Goal: Transaction & Acquisition: Book appointment/travel/reservation

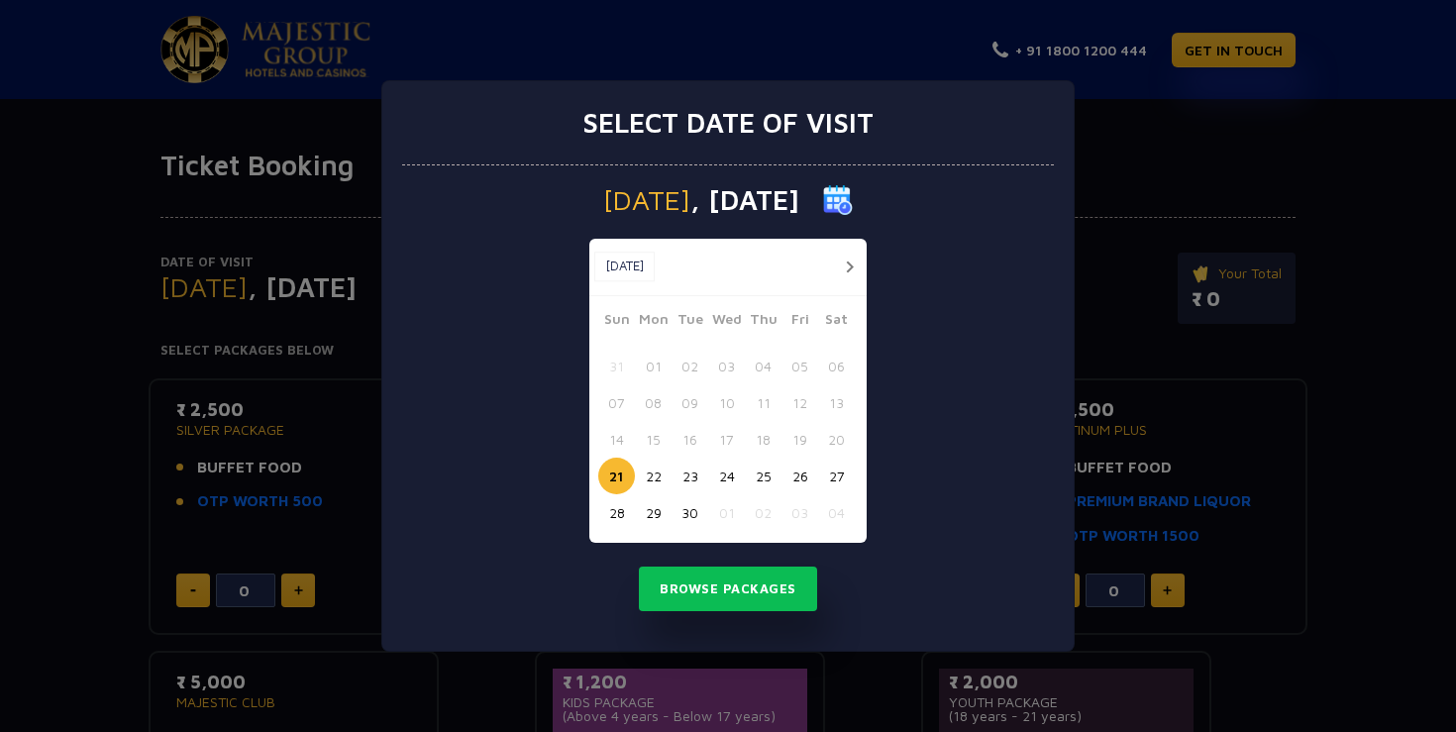
click at [856, 269] on button "button" at bounding box center [849, 266] width 25 height 25
click at [763, 469] on button "23" at bounding box center [763, 475] width 37 height 37
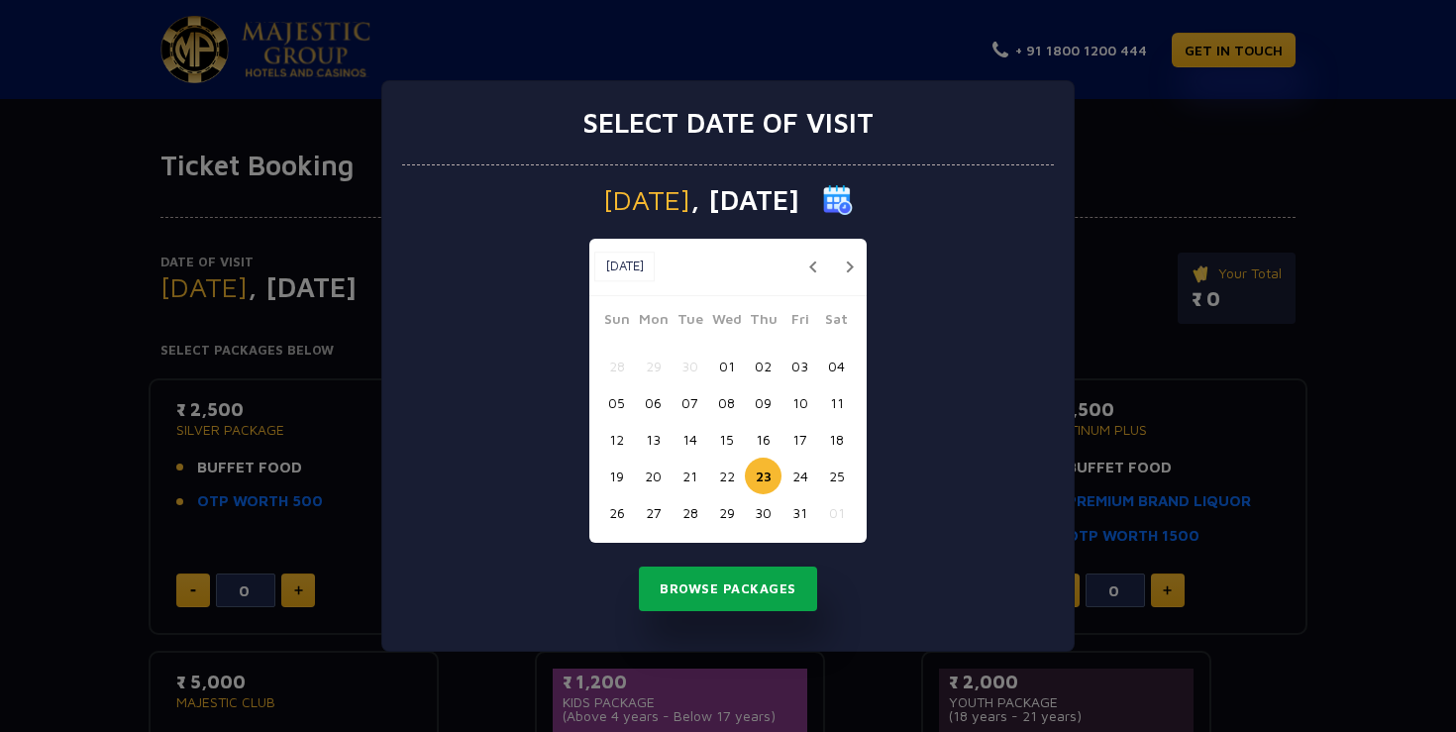
click at [741, 599] on button "Browse Packages" at bounding box center [728, 589] width 178 height 46
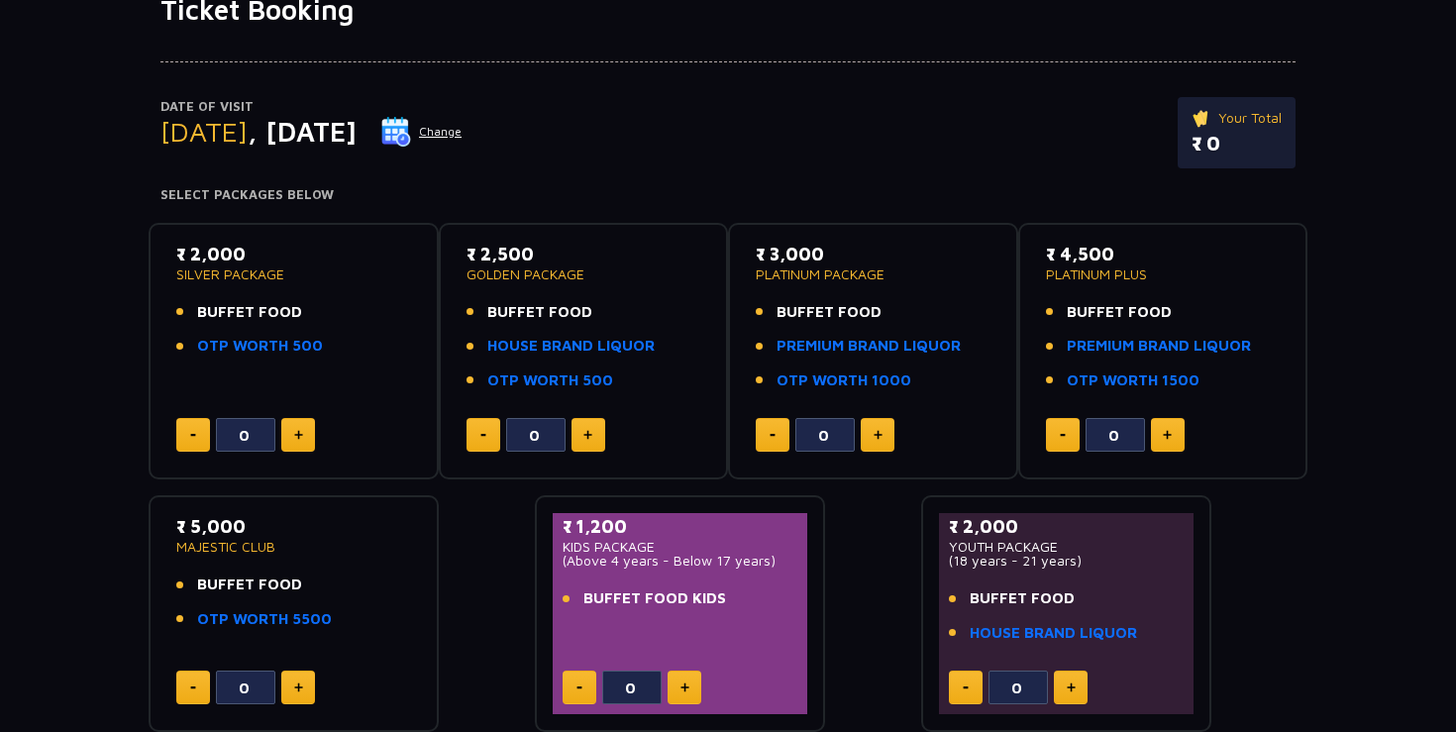
scroll to position [218, 0]
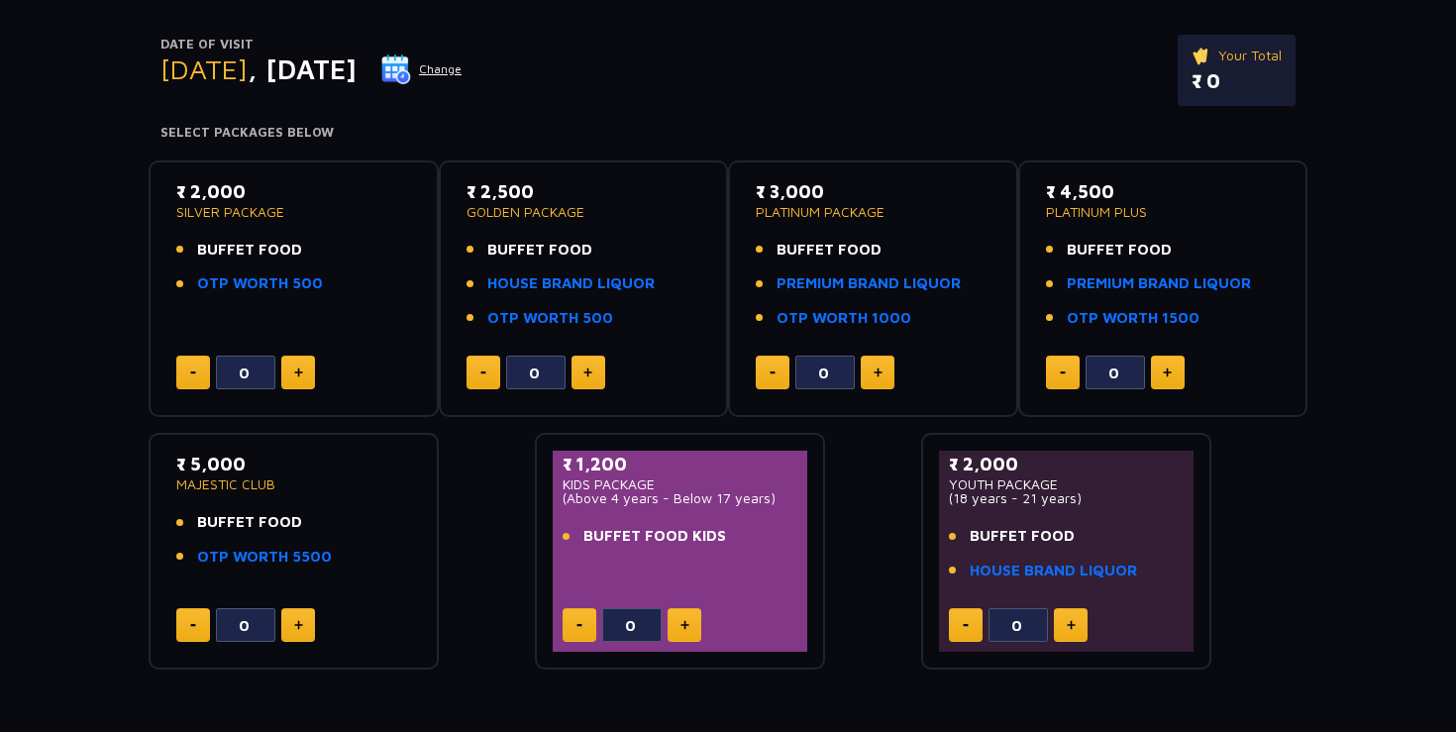
click at [299, 372] on img at bounding box center [298, 372] width 9 height 10
type input "2"
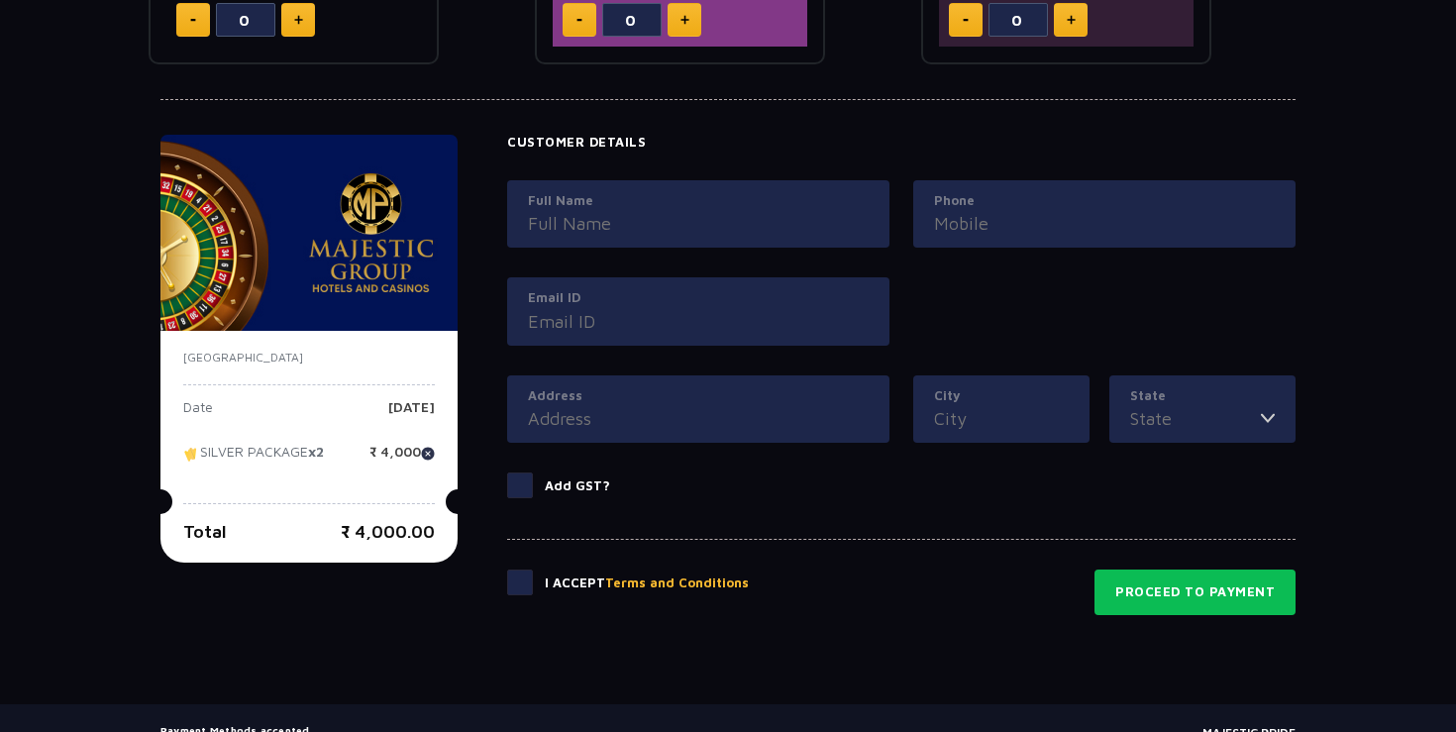
scroll to position [828, 0]
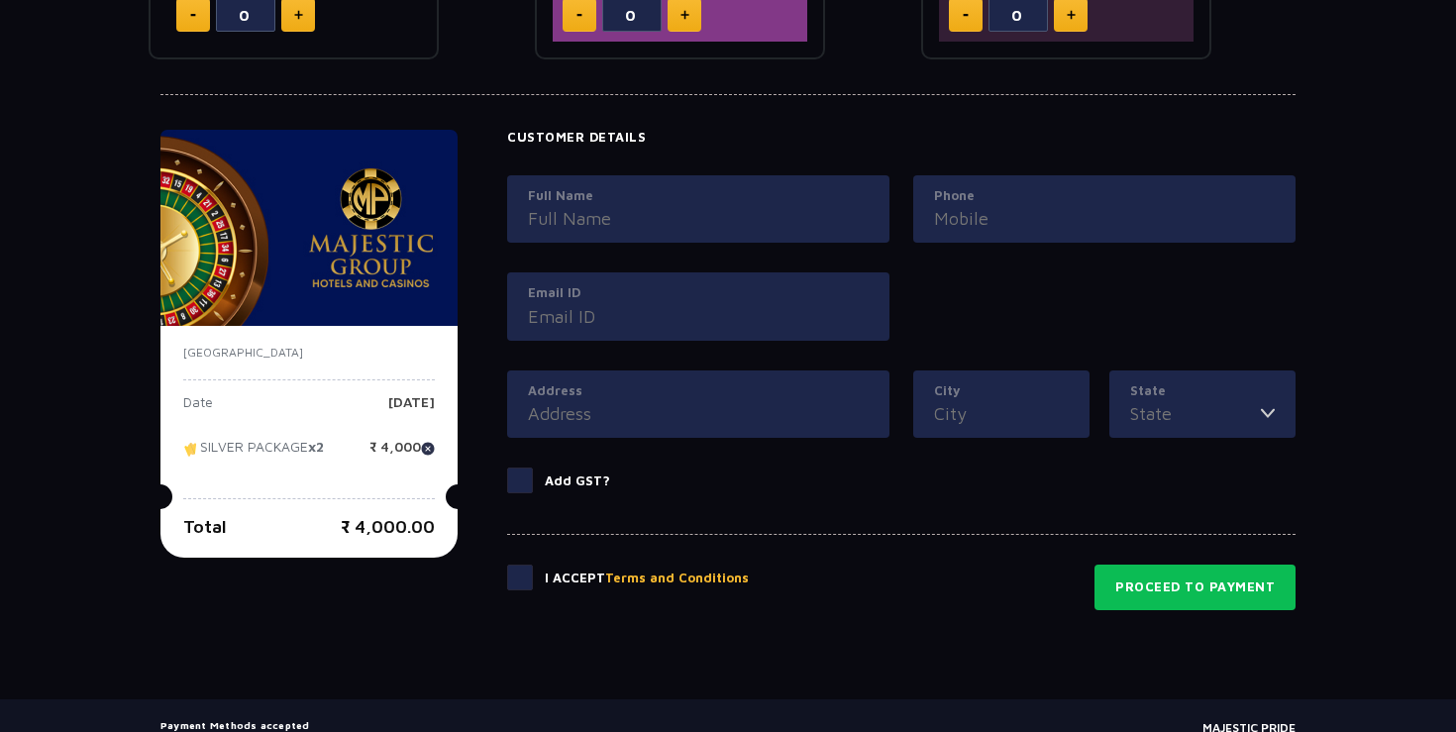
click at [656, 210] on input "Full Name" at bounding box center [698, 218] width 341 height 27
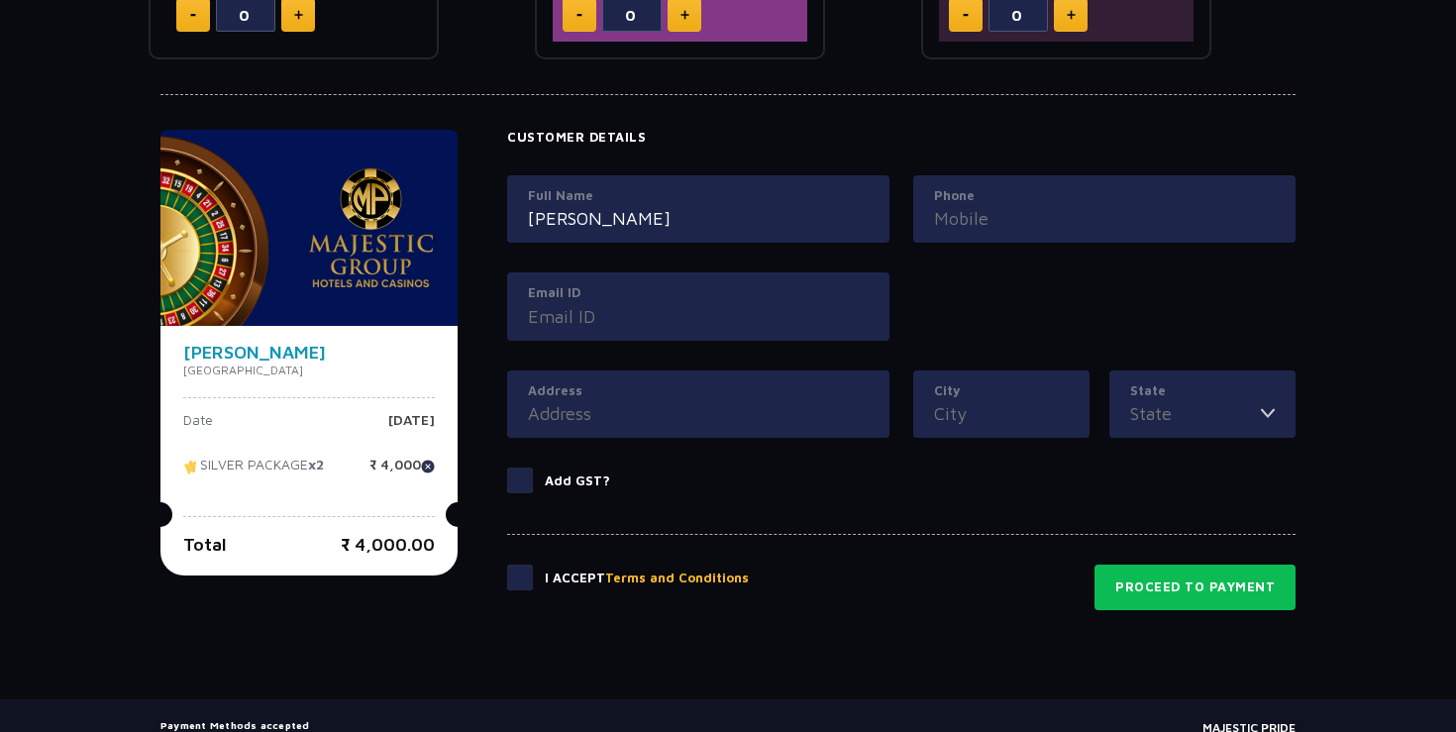
click at [655, 213] on input "[PERSON_NAME]" at bounding box center [698, 218] width 341 height 27
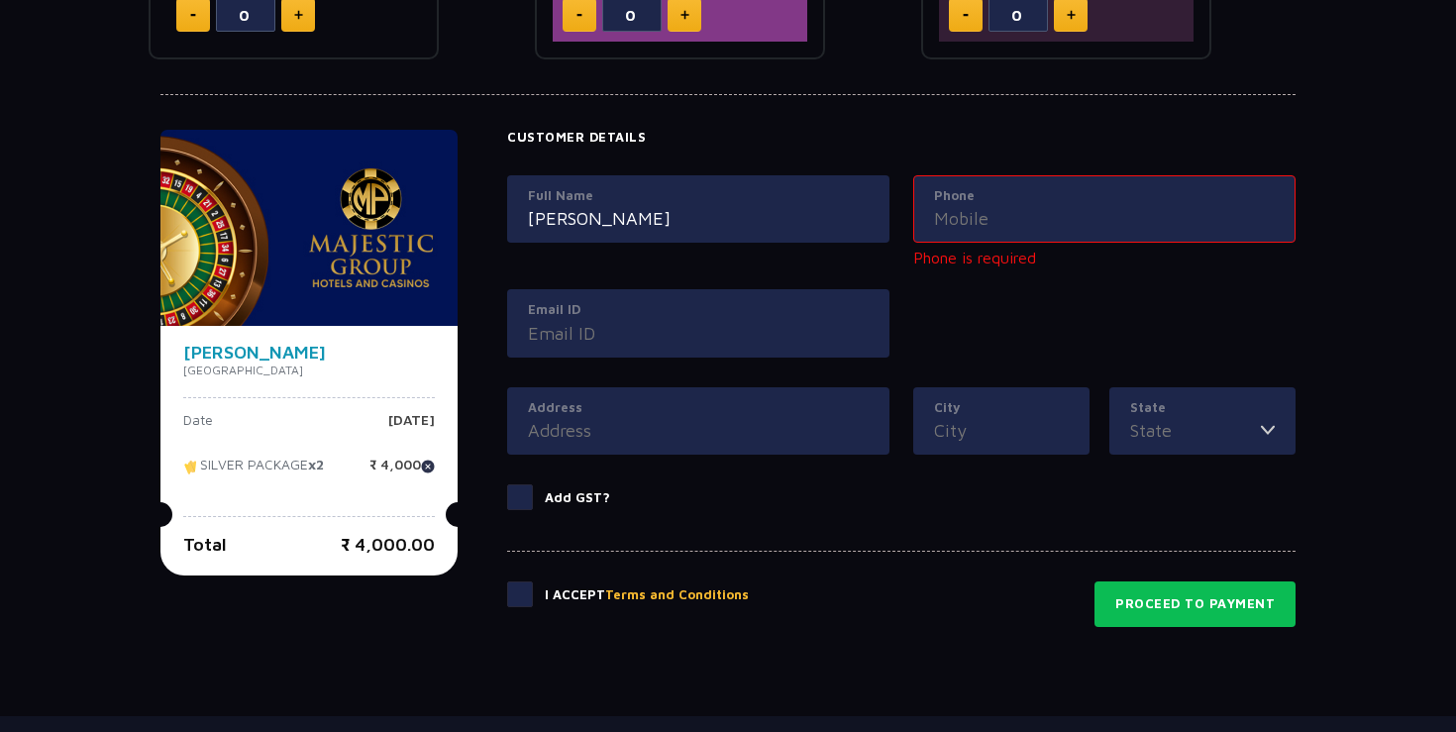
type input "[PERSON_NAME]"
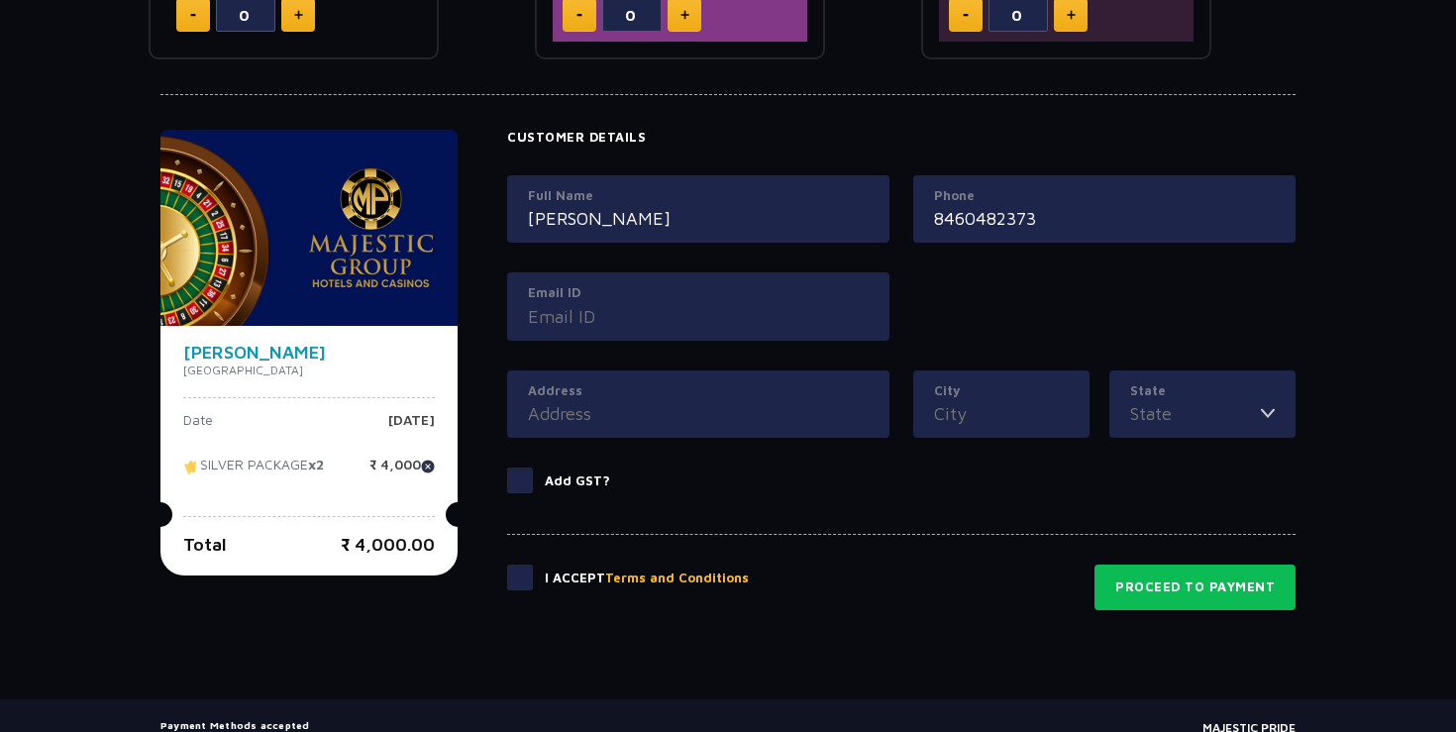
type input "8460482373"
type input "[EMAIL_ADDRESS][DOMAIN_NAME]"
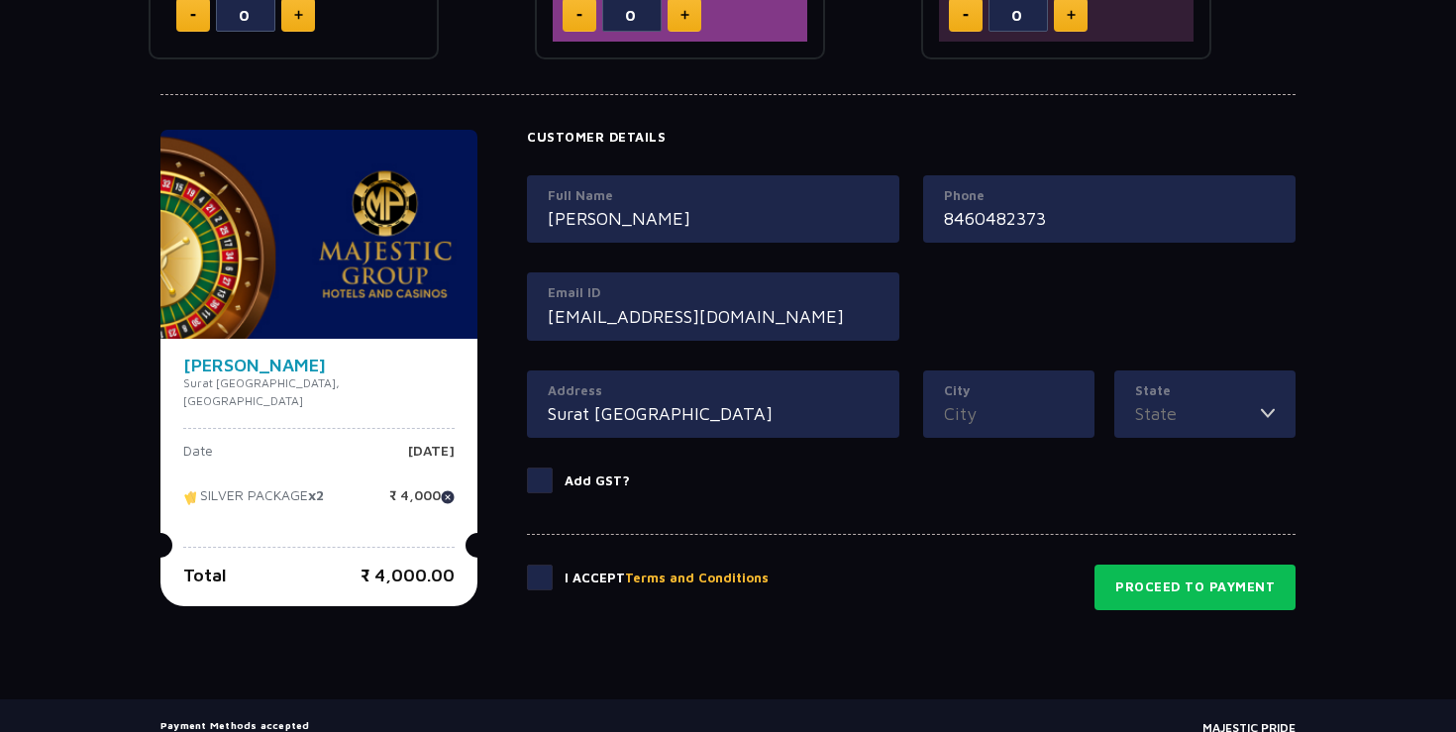
type input "Surat [GEOGRAPHIC_DATA]"
type input "[GEOGRAPHIC_DATA]"
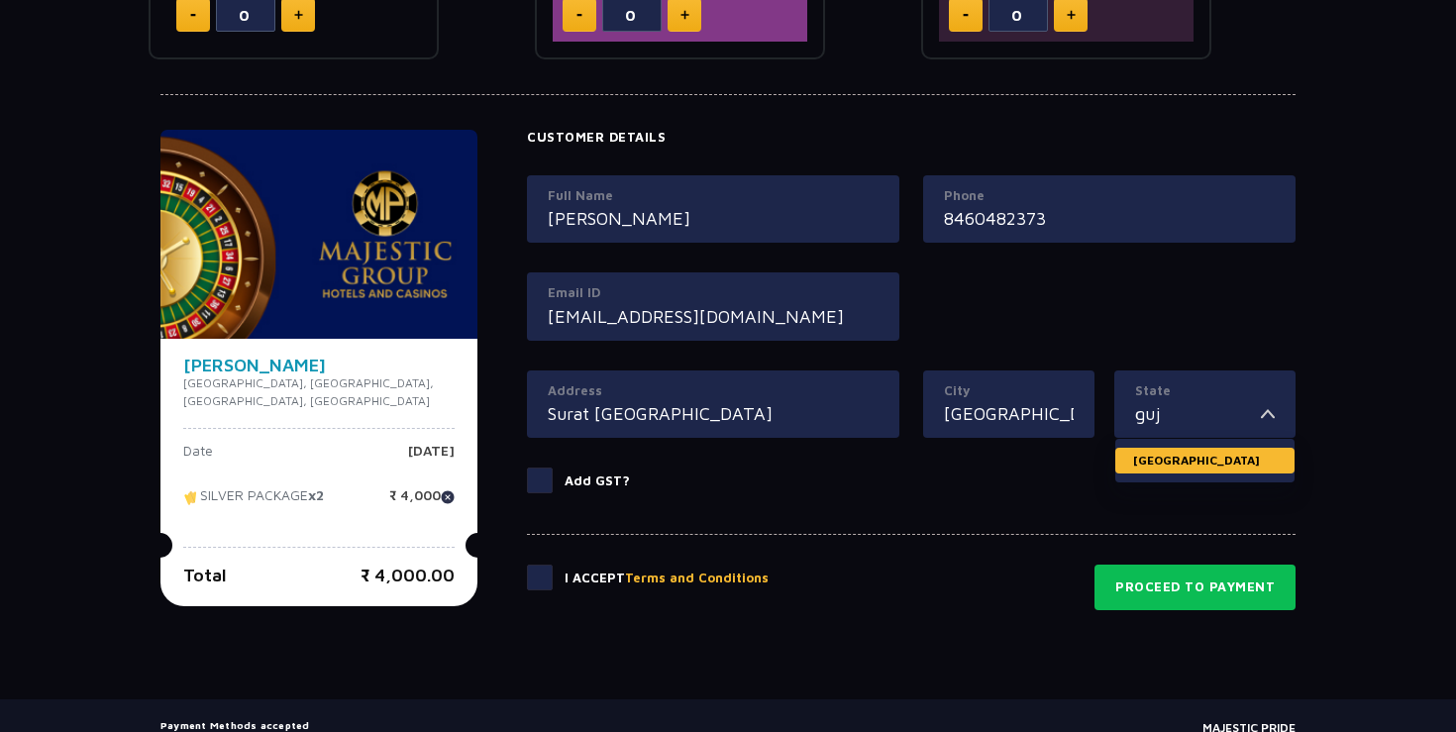
click at [1158, 458] on li "[GEOGRAPHIC_DATA]" at bounding box center [1204, 461] width 179 height 26
type input "[GEOGRAPHIC_DATA]"
click at [530, 572] on span at bounding box center [540, 577] width 26 height 26
click at [0, 0] on input "checkbox" at bounding box center [0, 0] width 0 height 0
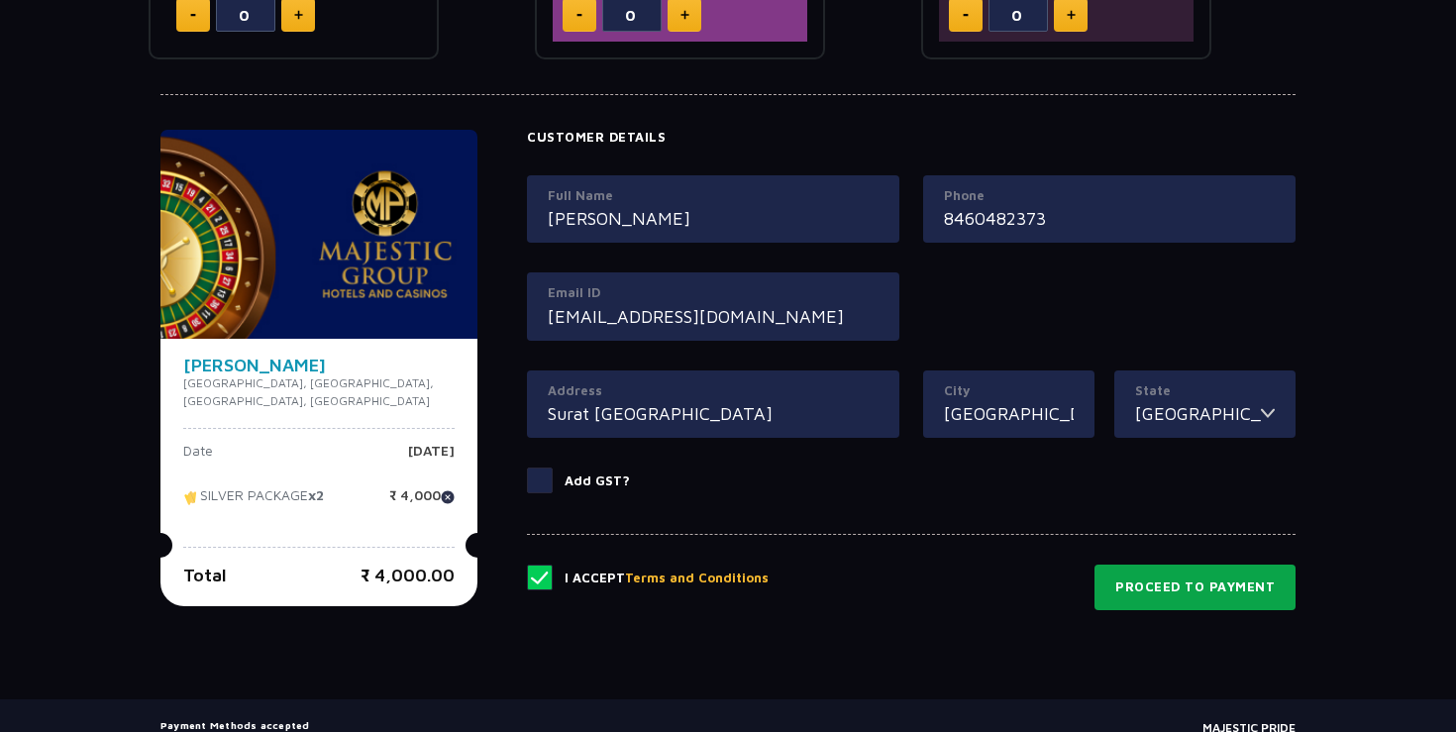
click at [1192, 586] on button "Proceed to Payment" at bounding box center [1194, 587] width 201 height 46
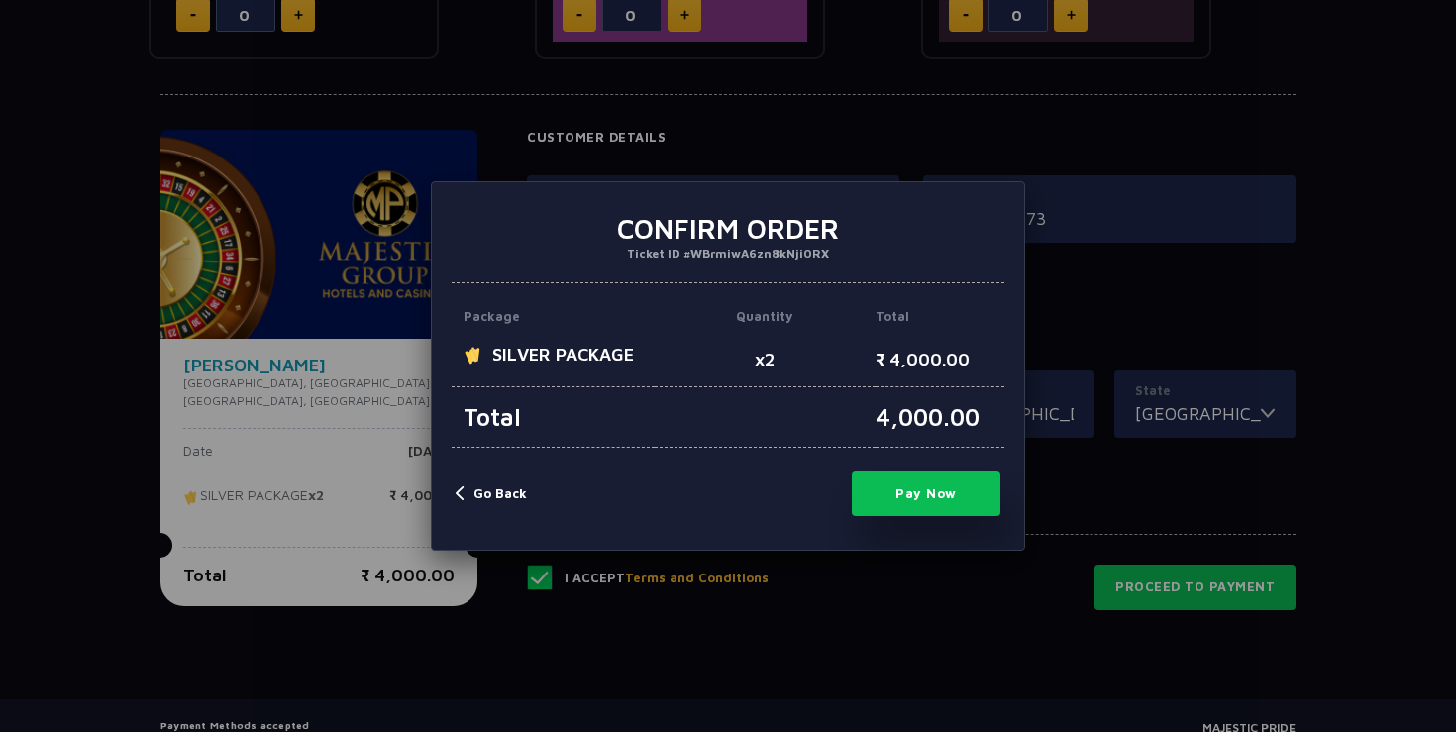
click at [914, 487] on button "Pay Now" at bounding box center [926, 493] width 149 height 45
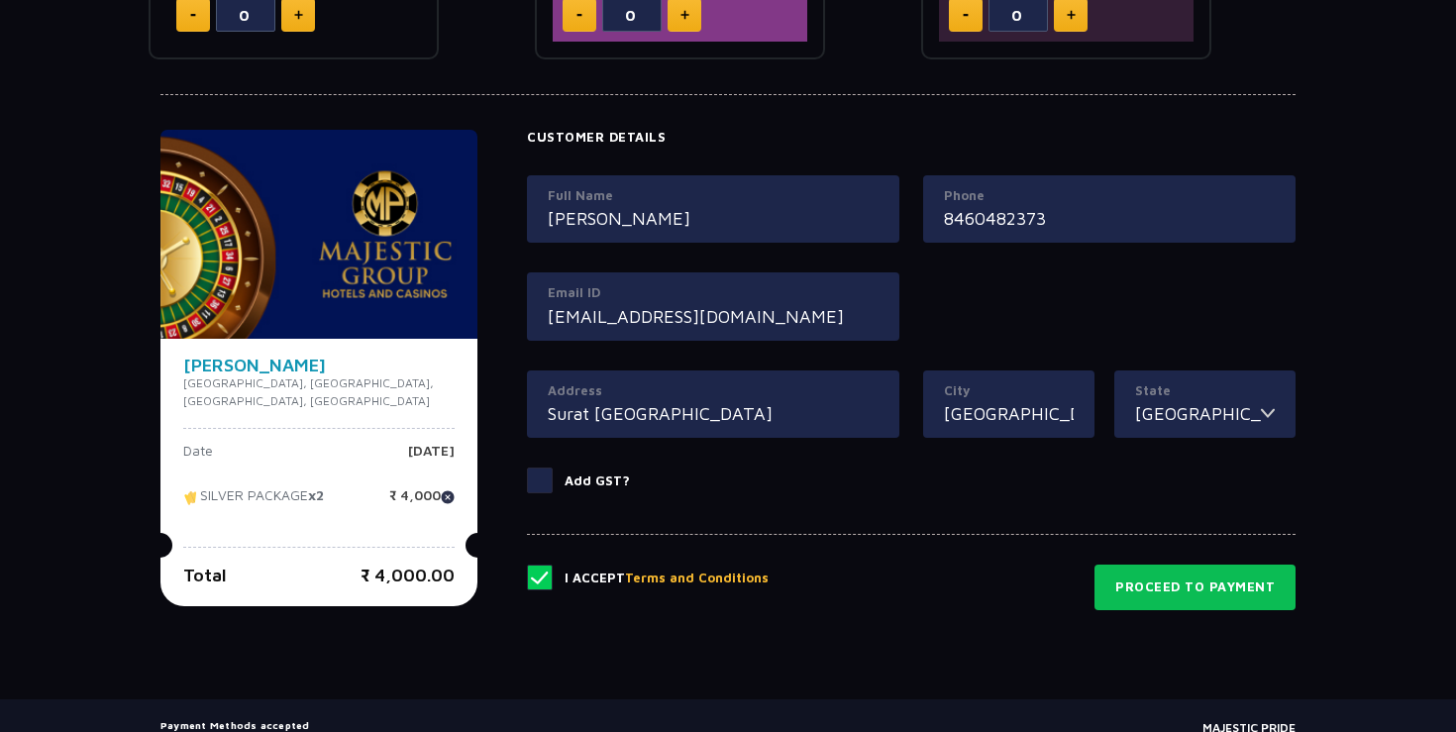
type input "0"
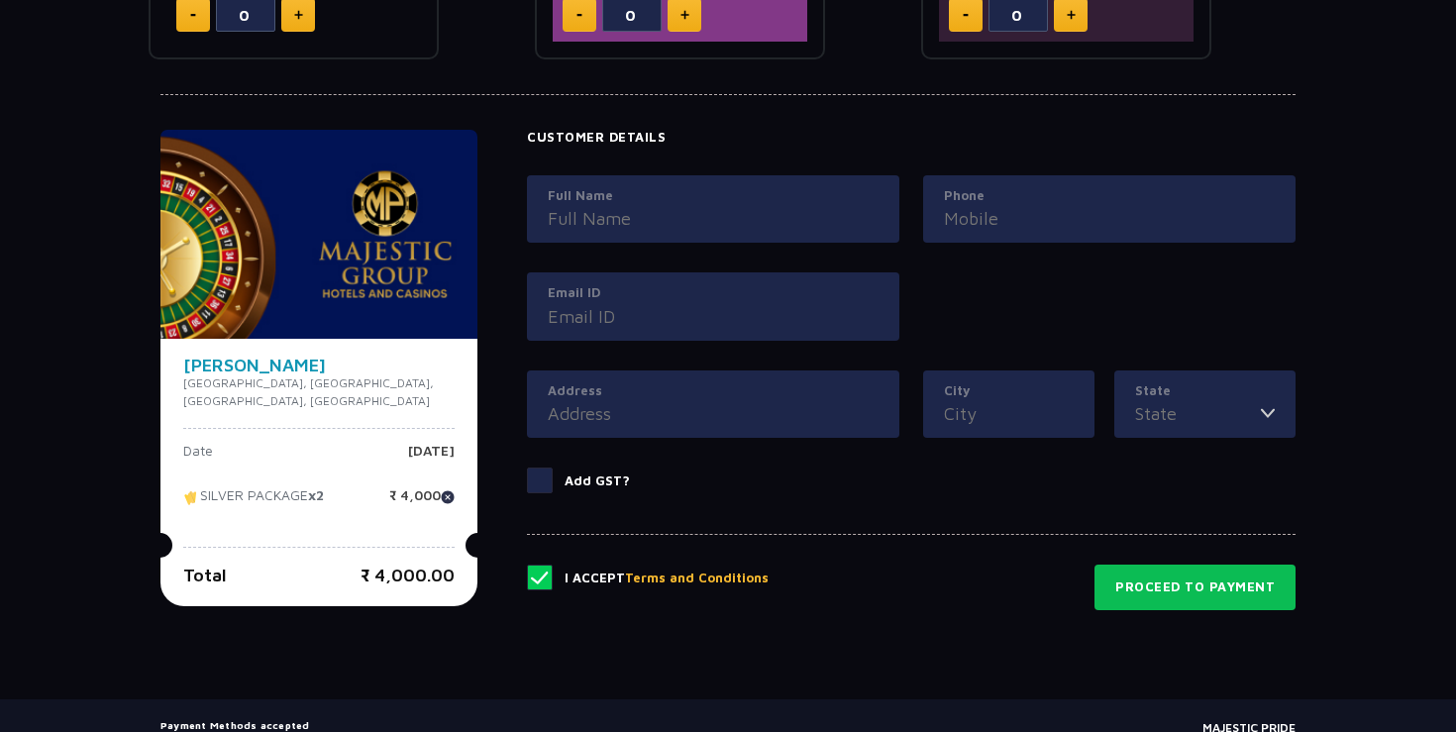
scroll to position [394, 0]
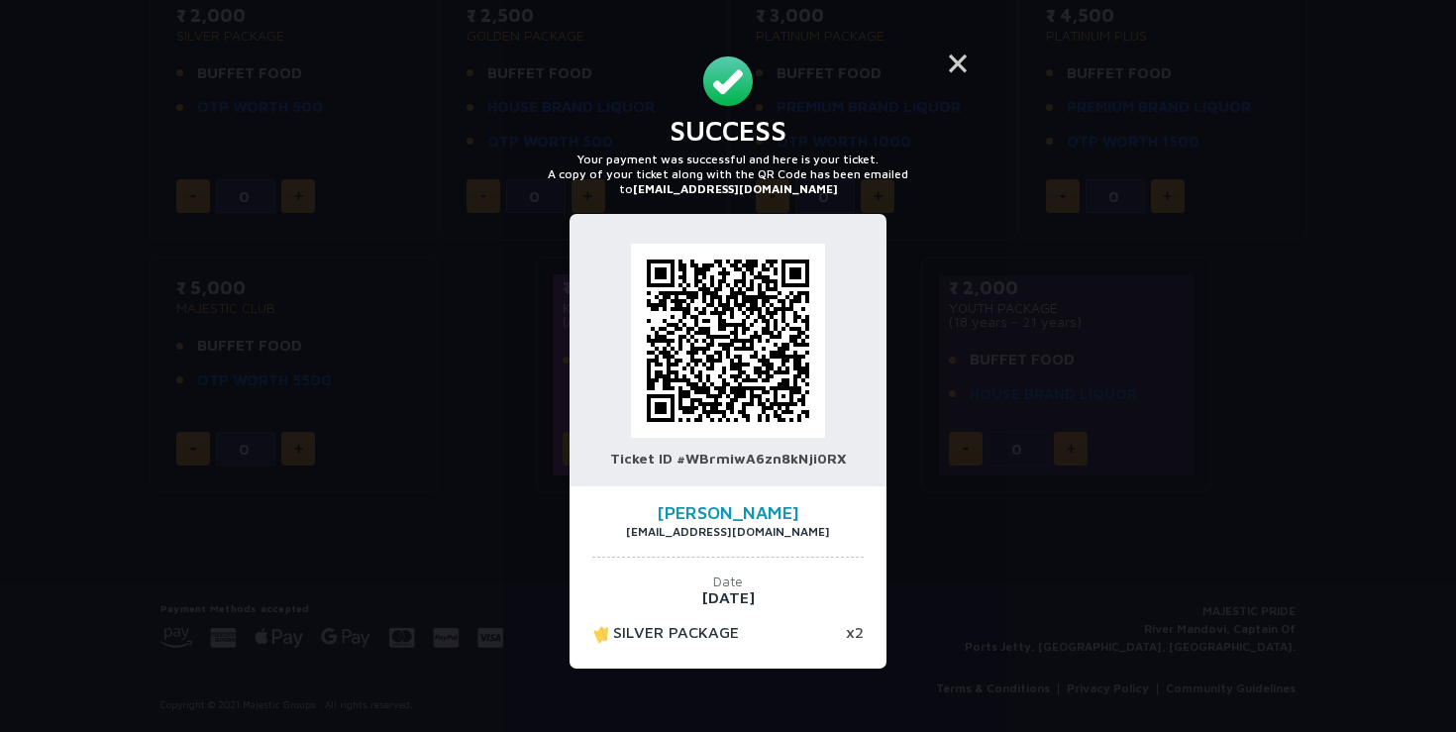
click at [1103, 394] on div "× Success Your payment was successful and here is your ticket. A copy of your t…" at bounding box center [728, 366] width 1456 height 732
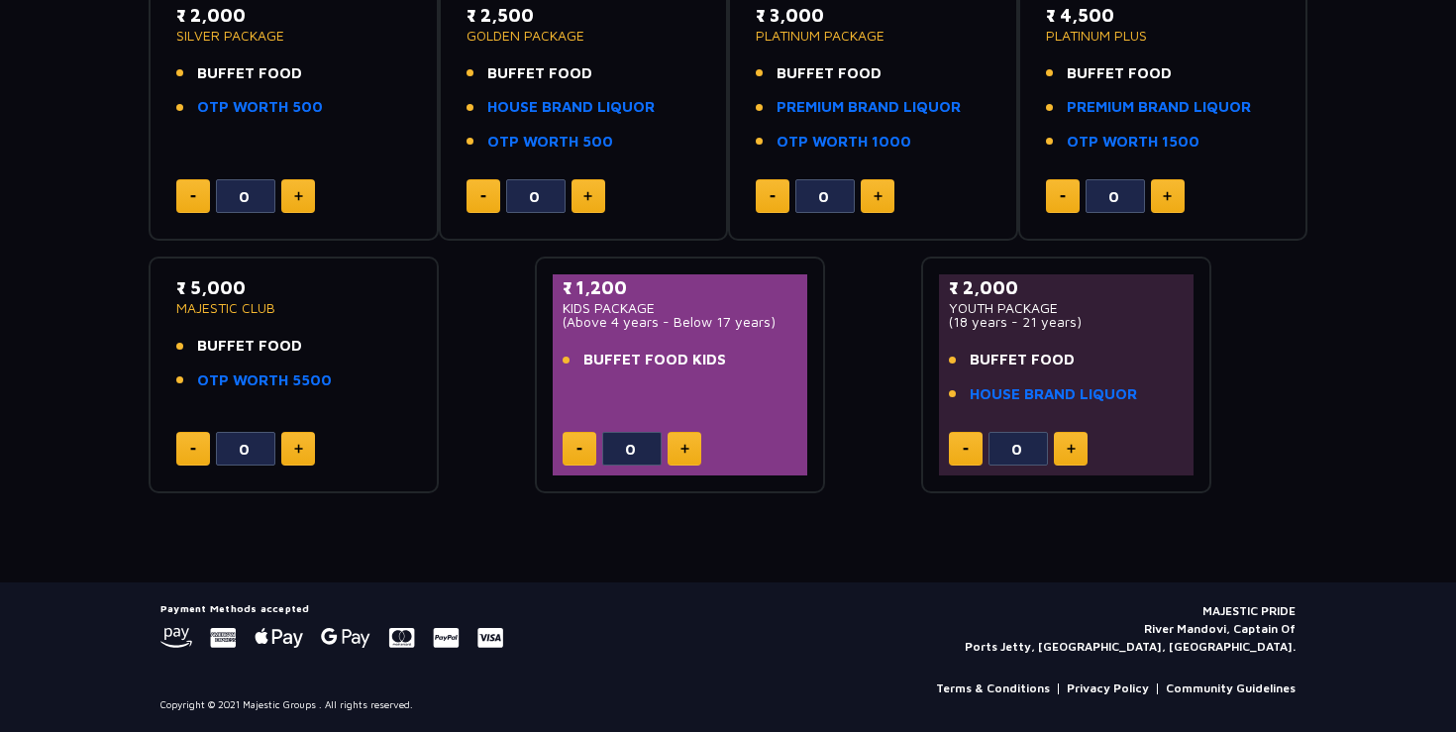
scroll to position [0, 0]
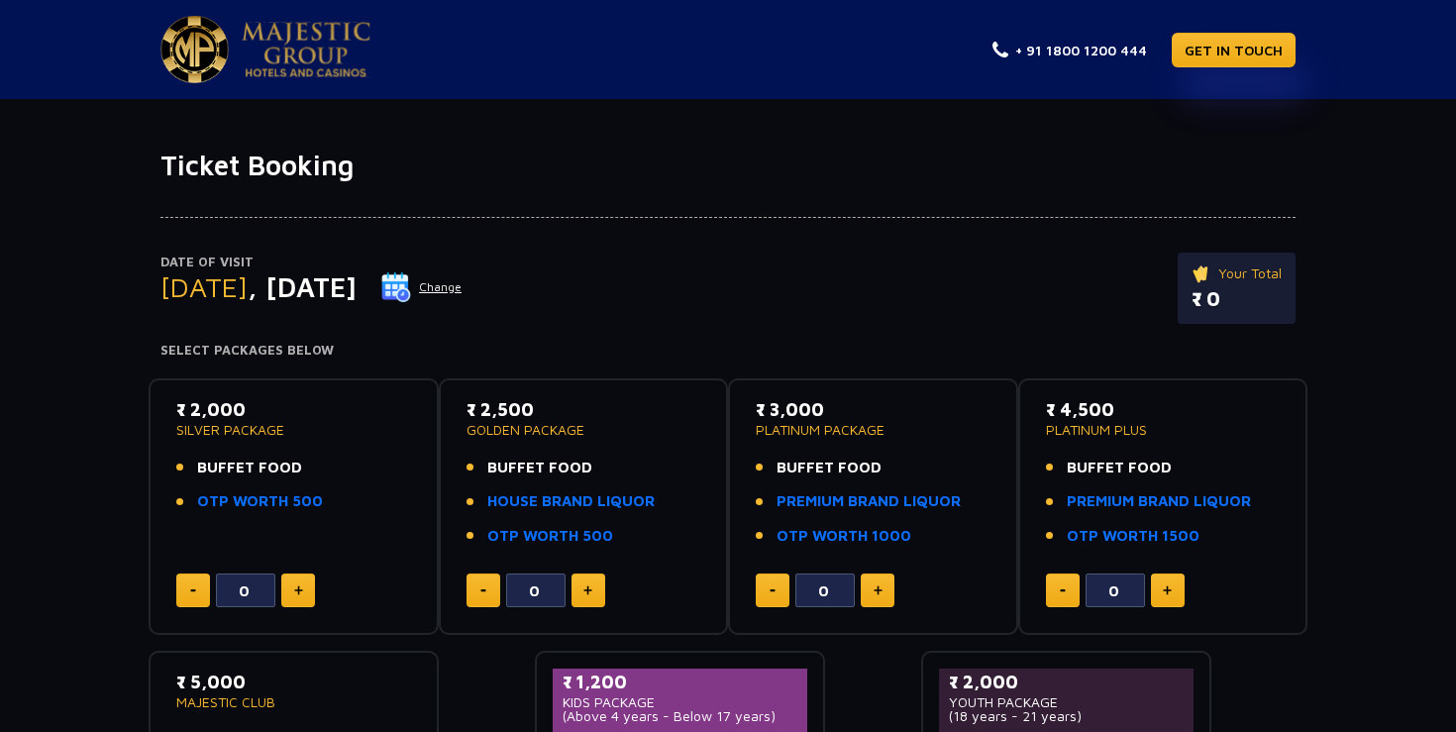
click at [796, 339] on div "Date of Visit [DATE] Change Your Total ₹ 0" at bounding box center [727, 298] width 1135 height 91
